Goal: Check status: Check status

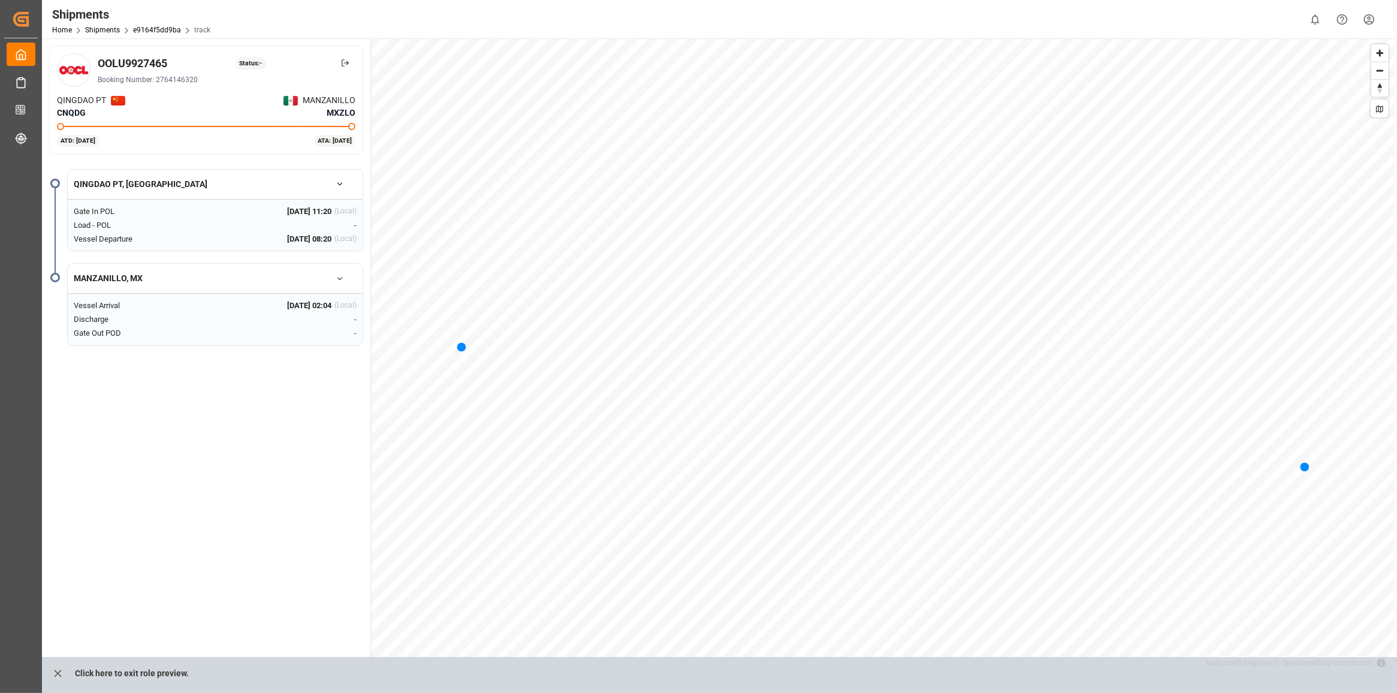
click at [343, 279] on icon "button" at bounding box center [340, 278] width 8 height 8
click at [307, 479] on div "OOLU9927465 Status: - Booking Number: 2764146320 [GEOGRAPHIC_DATA] PT CNQDG MAN…" at bounding box center [207, 357] width 330 height 638
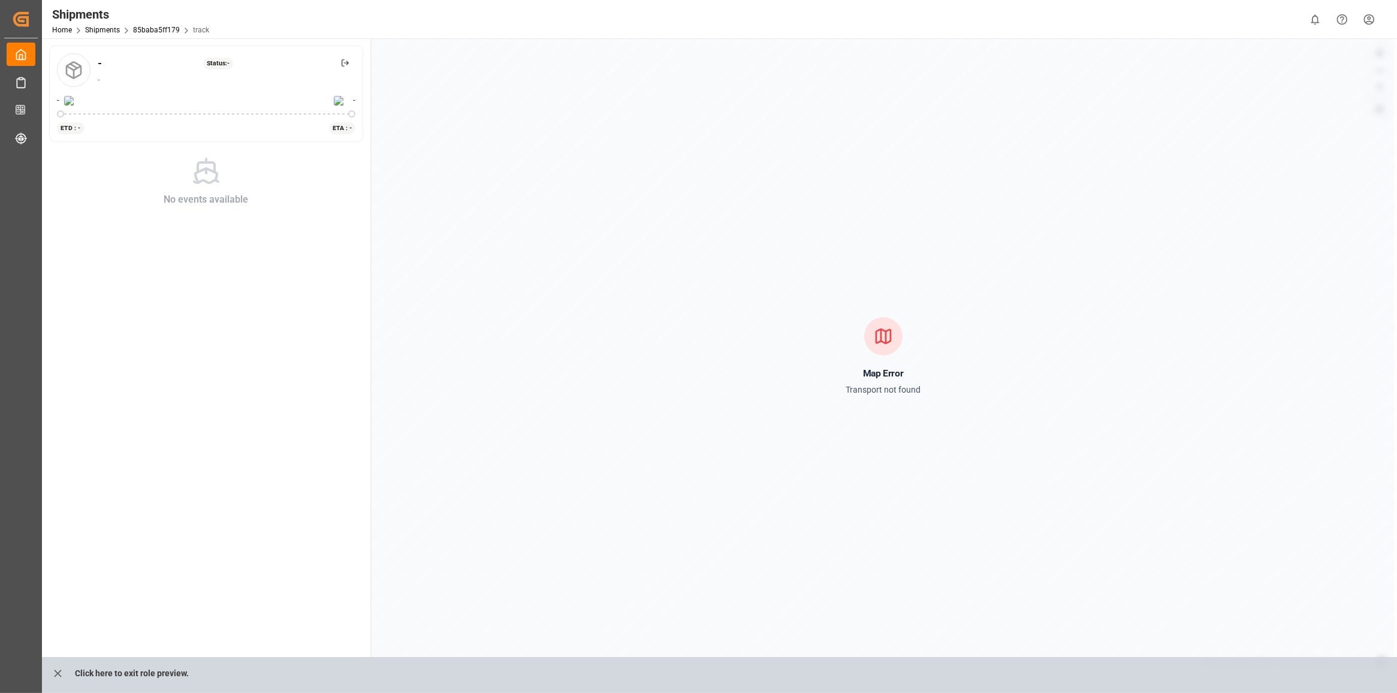
click at [807, 524] on div "Map Error Transport not found" at bounding box center [882, 357] width 1023 height 638
click at [810, 521] on div "Map Error Transport not found" at bounding box center [882, 357] width 1023 height 638
